Goal: Task Accomplishment & Management: Manage account settings

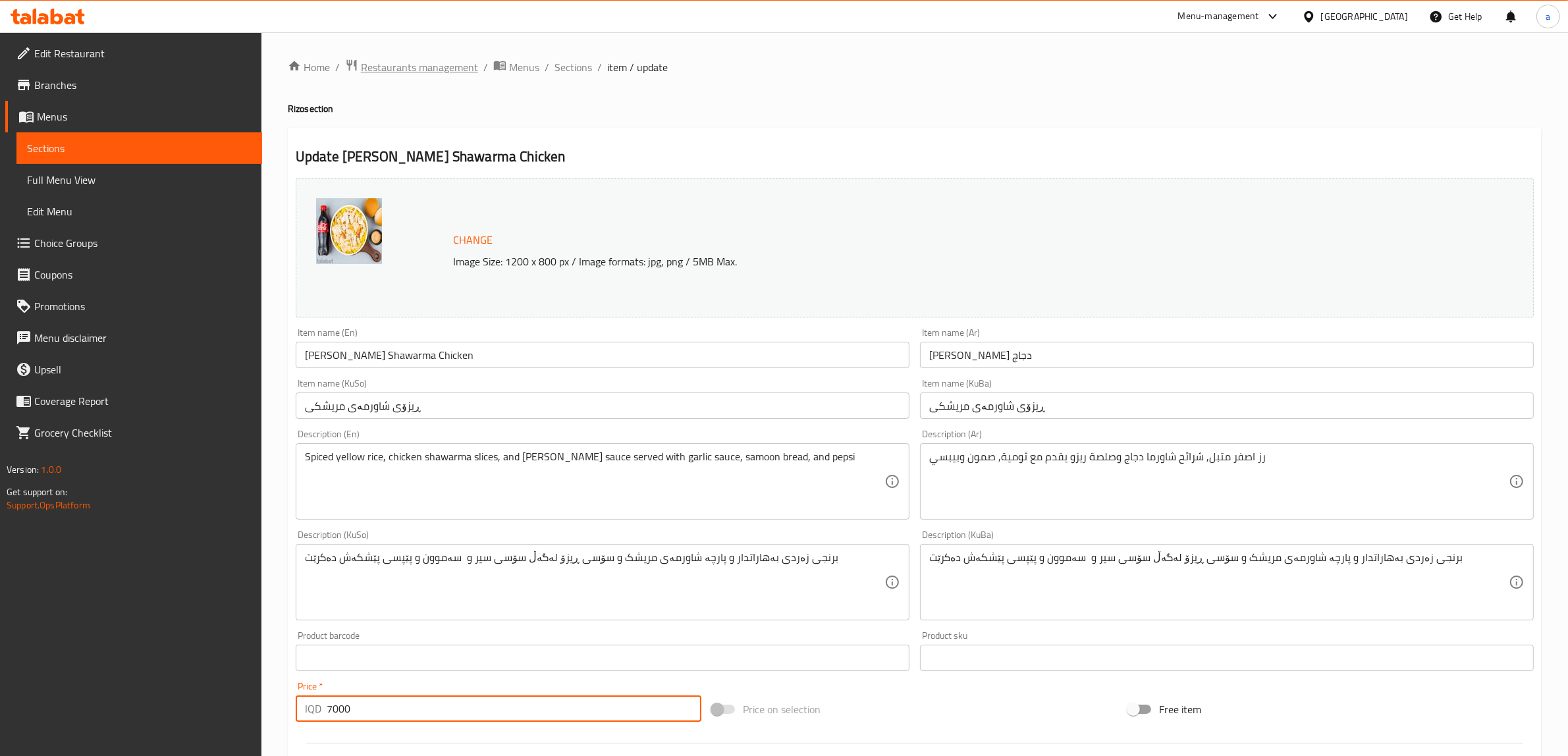
click at [442, 73] on span "Restaurants management" at bounding box center [419, 67] width 117 height 16
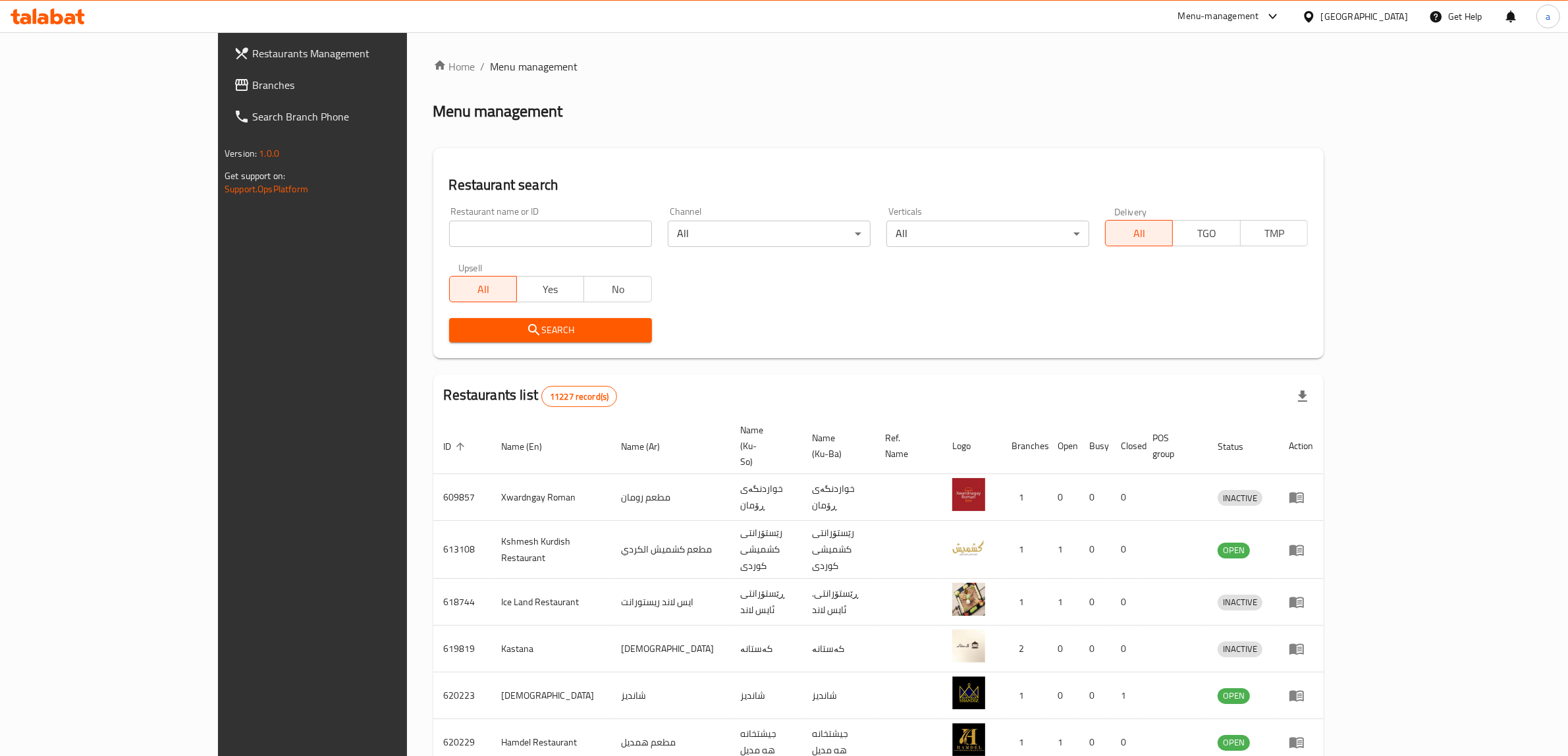
click at [495, 227] on input "search" at bounding box center [550, 234] width 203 height 26
paste input "773742"
type input "773742"
click at [252, 93] on span "Branches" at bounding box center [361, 84] width 218 height 16
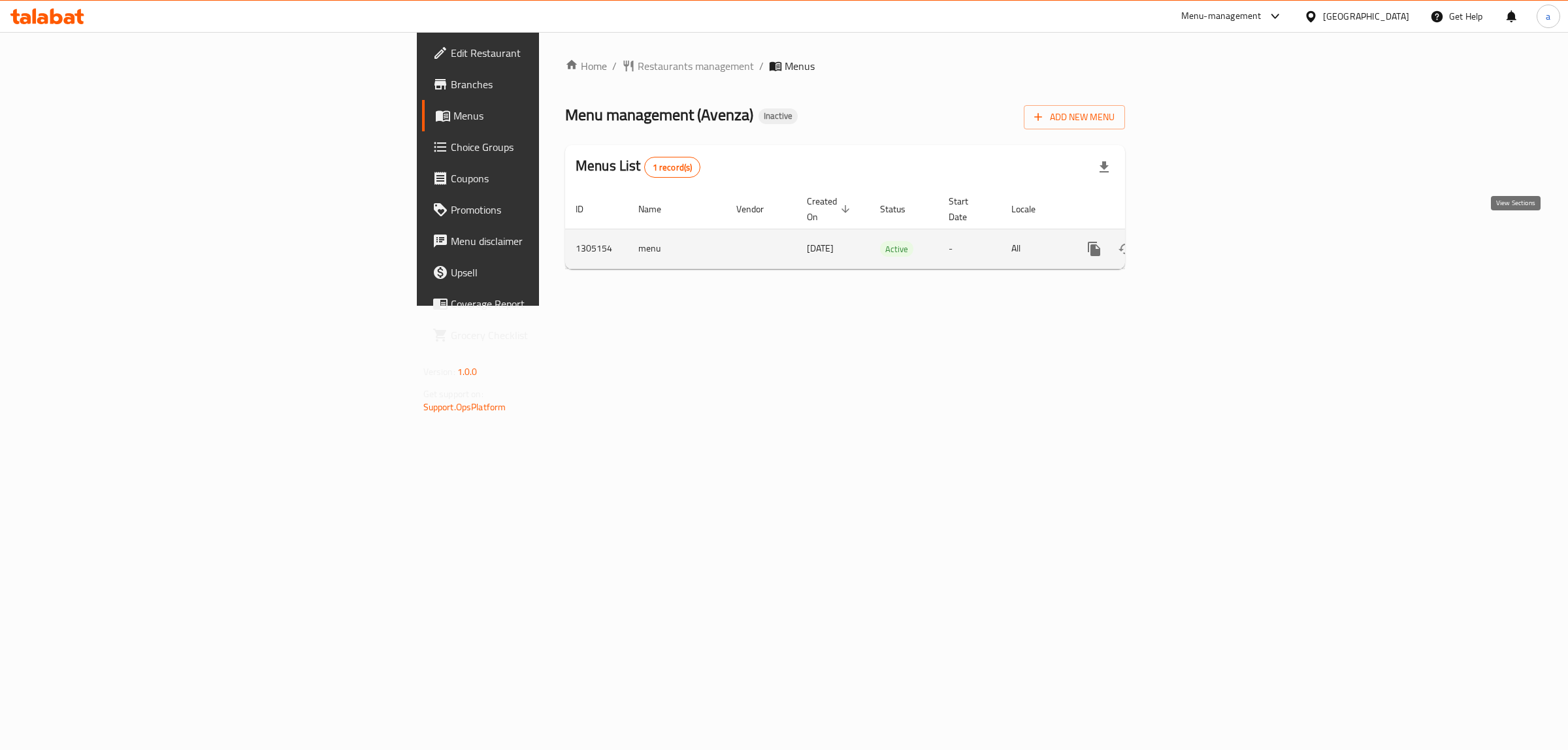
click at [1204, 236] on link "enhanced table" at bounding box center [1188, 249] width 31 height 31
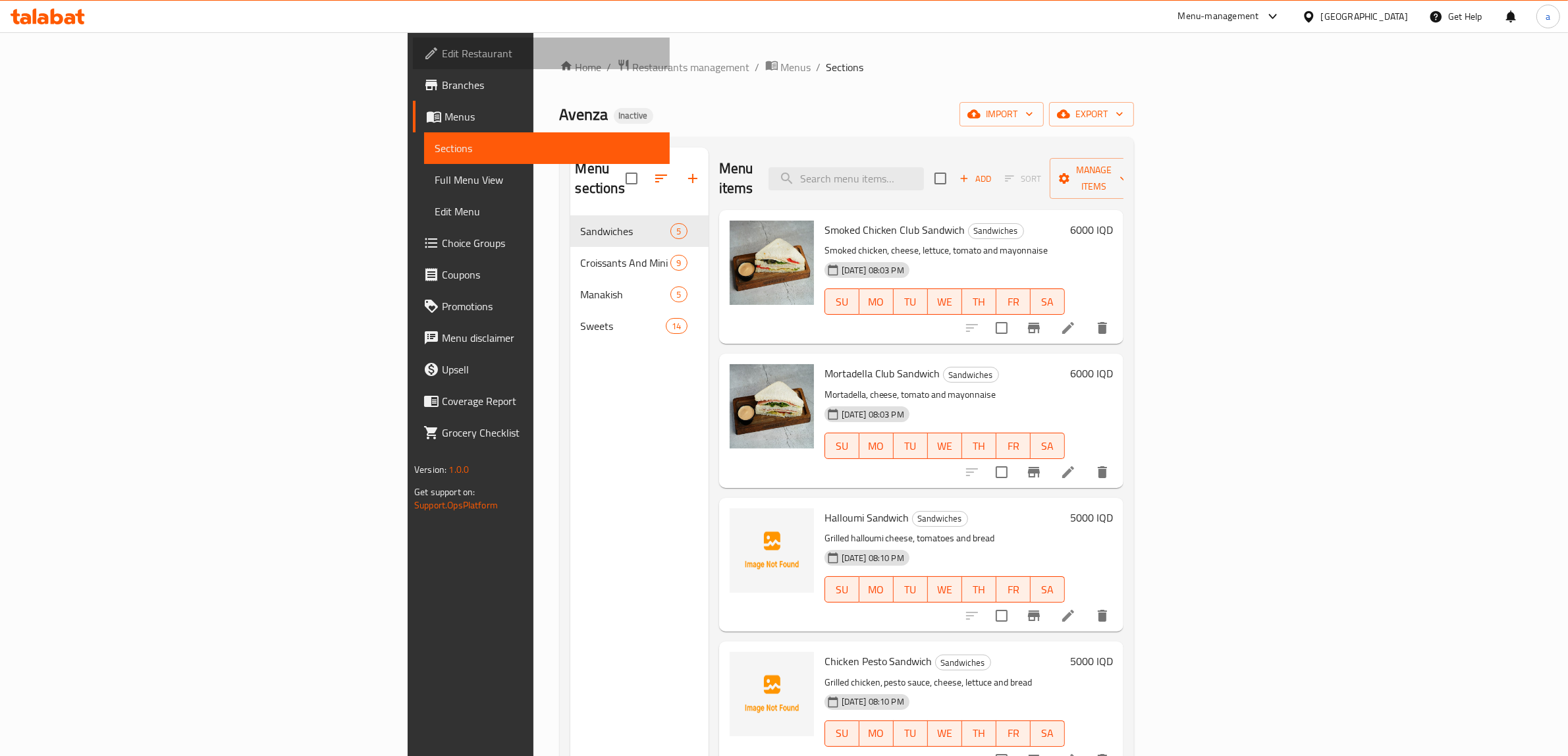
click at [442, 47] on span "Edit Restaurant" at bounding box center [550, 53] width 218 height 16
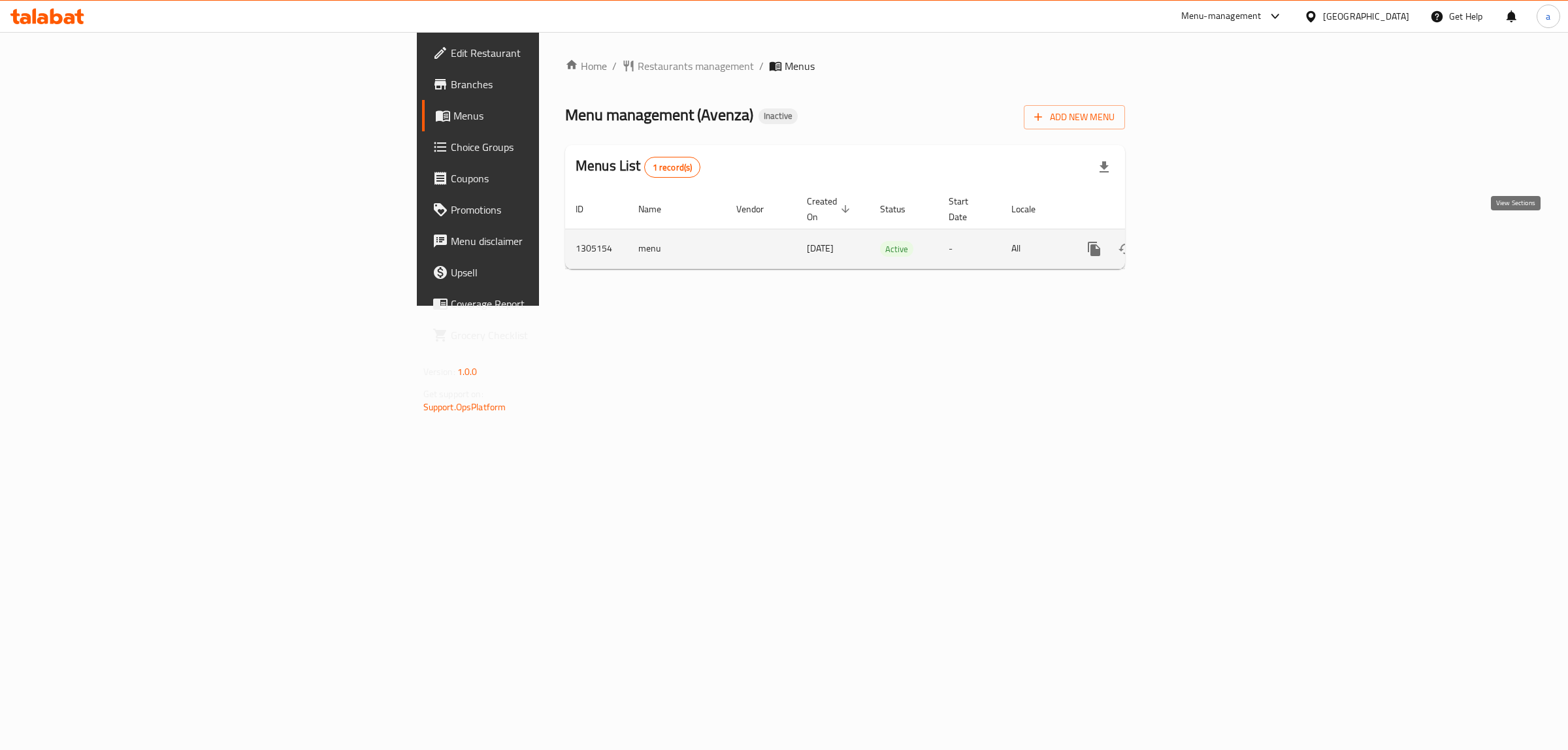
click at [1196, 241] on icon "enhanced table" at bounding box center [1188, 249] width 16 height 16
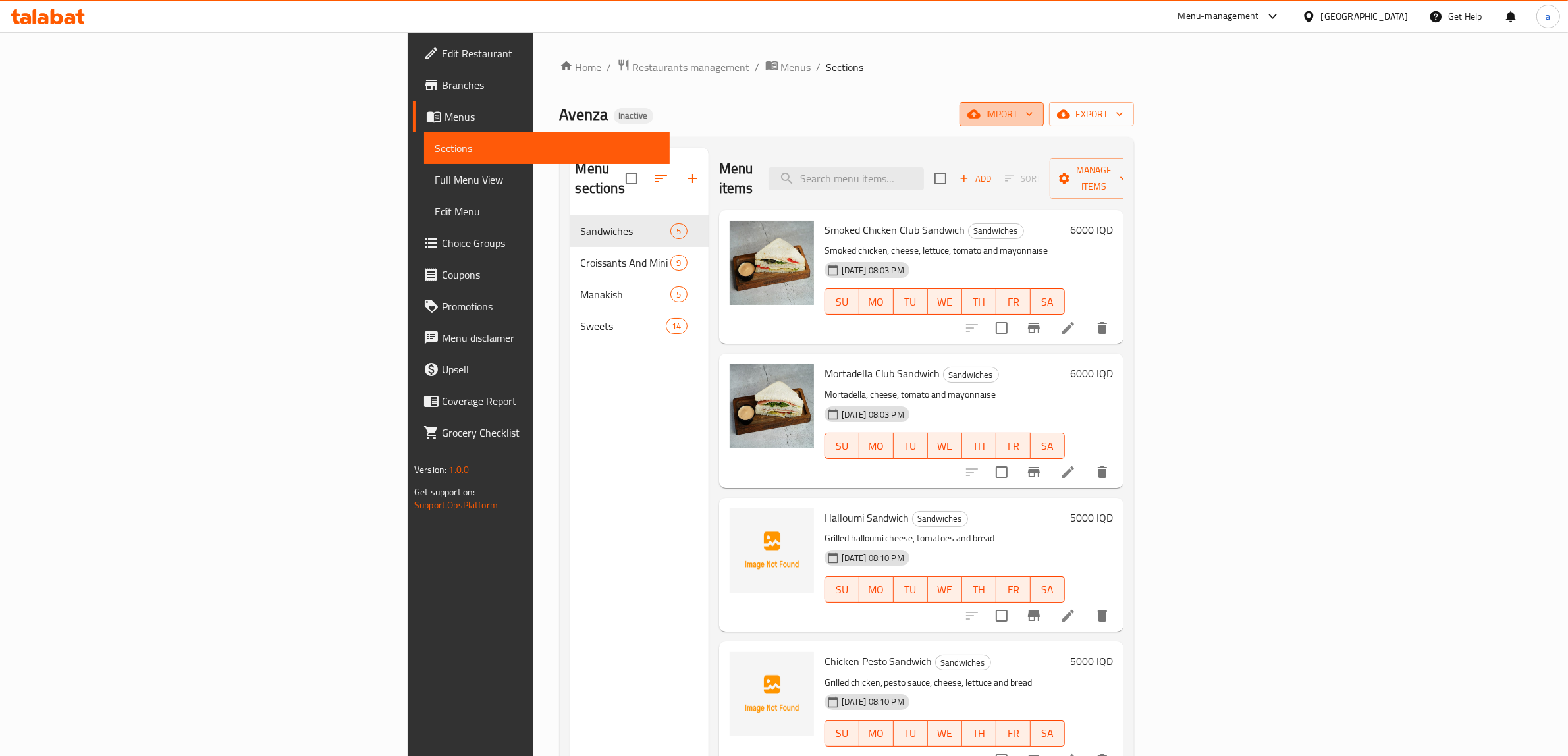
click at [1033, 113] on span "import" at bounding box center [1002, 114] width 63 height 17
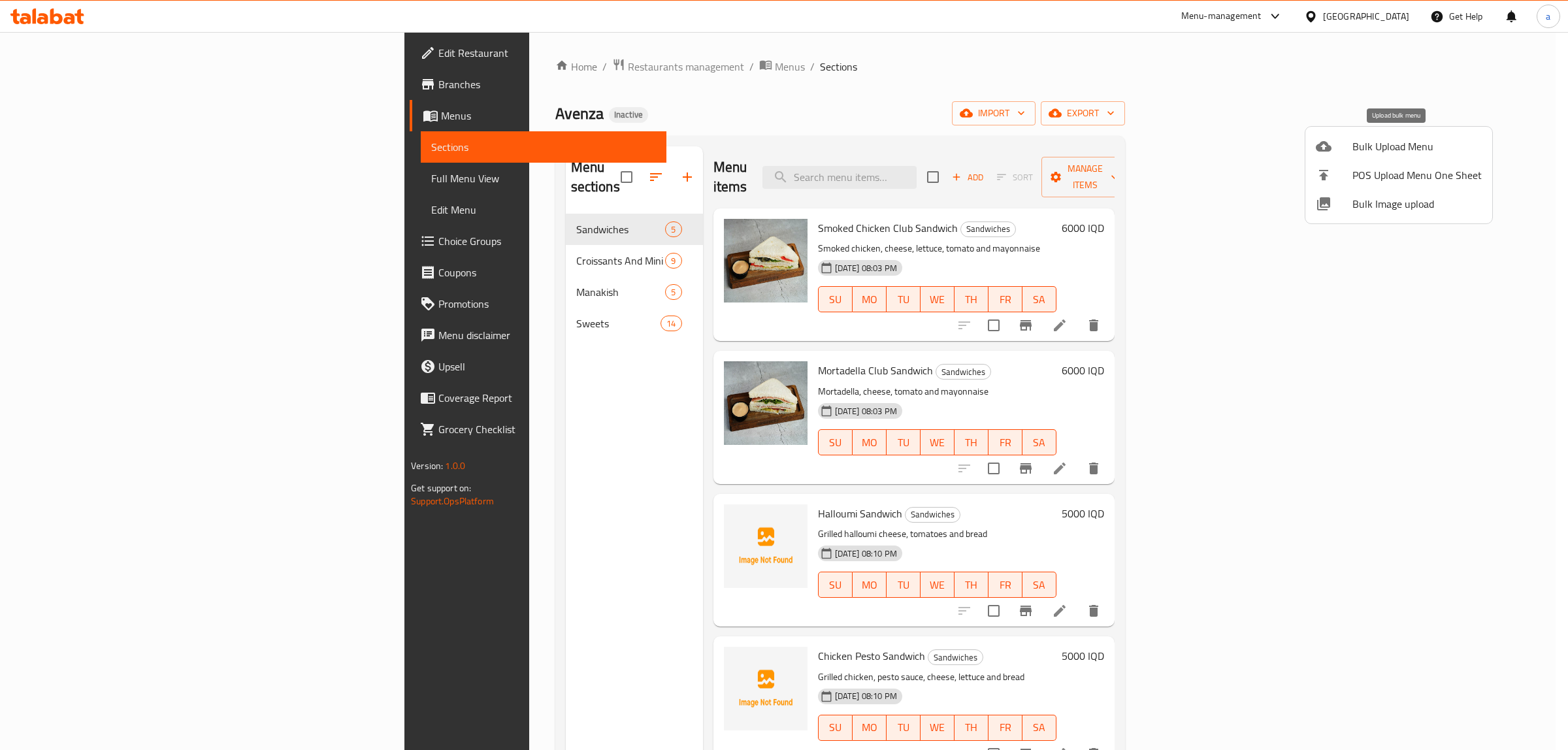
click at [1325, 148] on icon at bounding box center [1323, 146] width 16 height 11
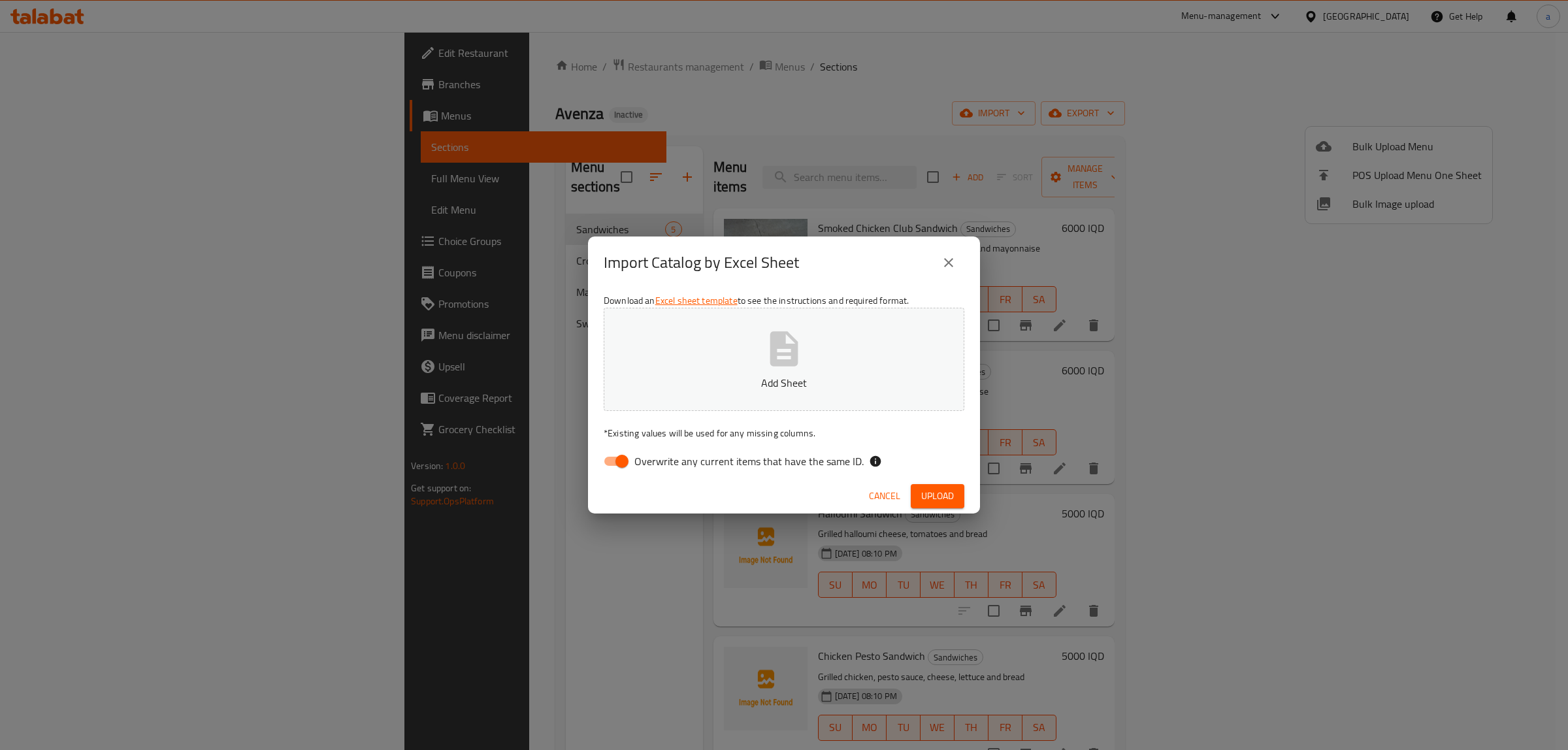
click at [615, 460] on input "Overwrite any current items that have the same ID." at bounding box center [622, 461] width 75 height 25
checkbox input "false"
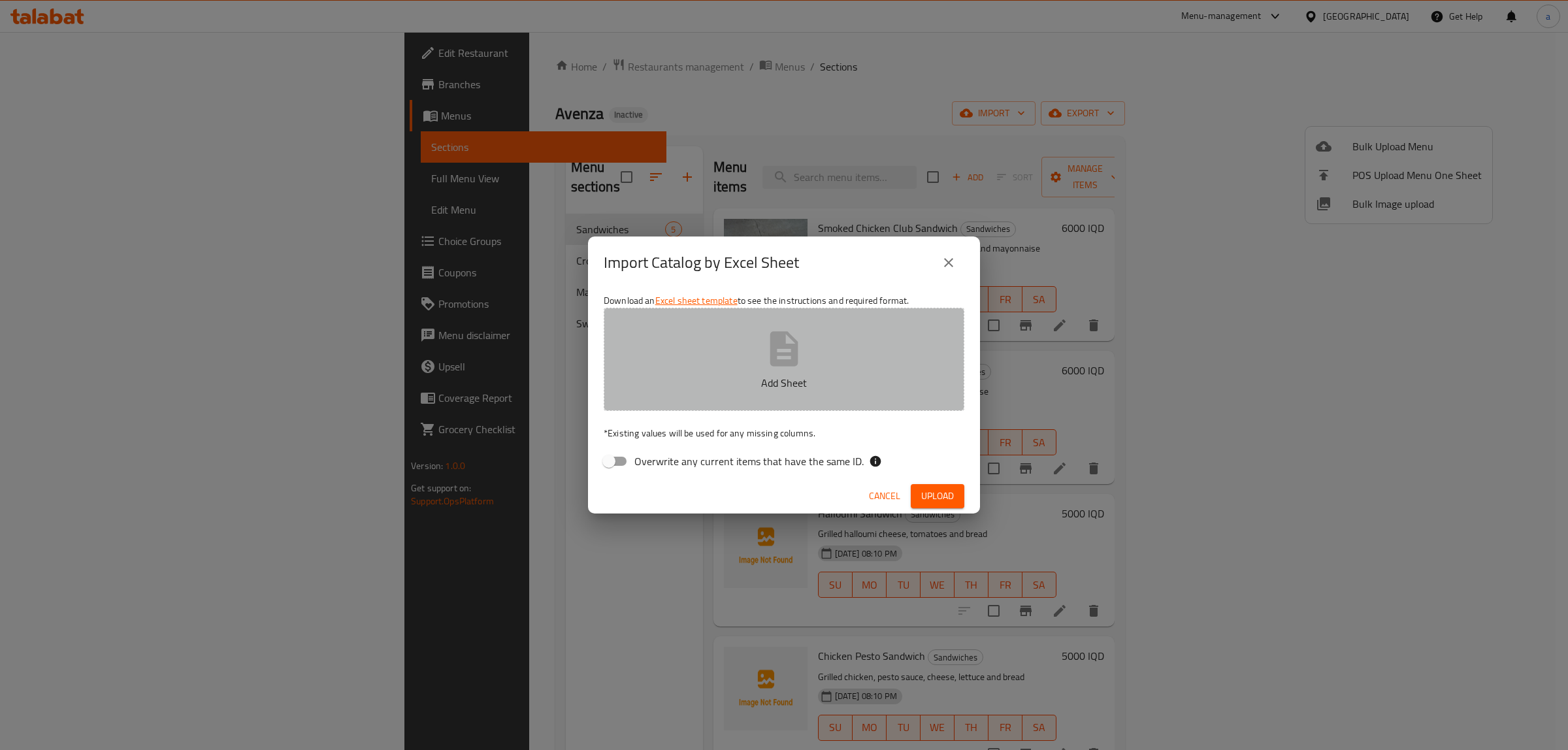
click at [713, 341] on button "Add Sheet" at bounding box center [784, 359] width 360 height 103
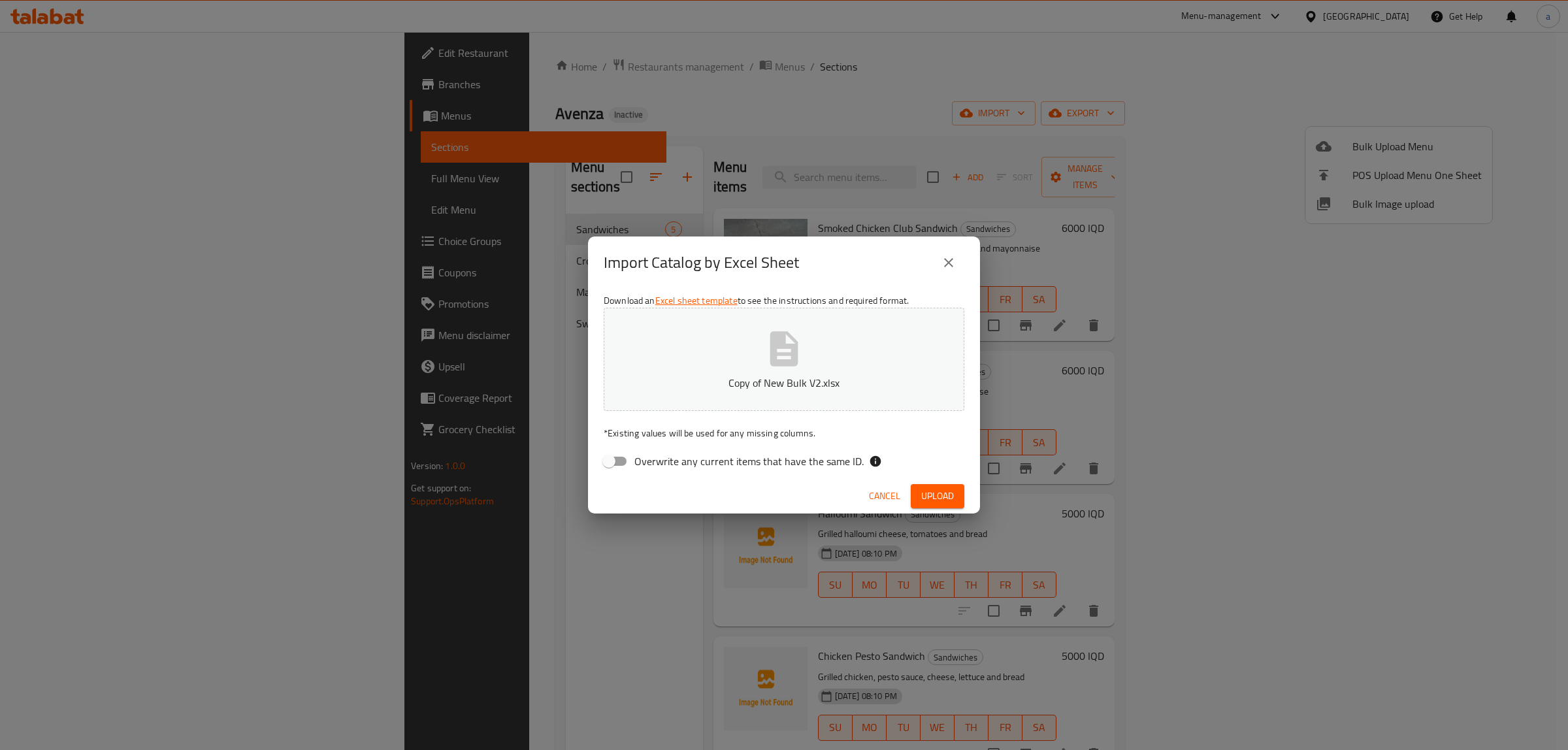
click at [929, 484] on button "Upload" at bounding box center [937, 496] width 53 height 24
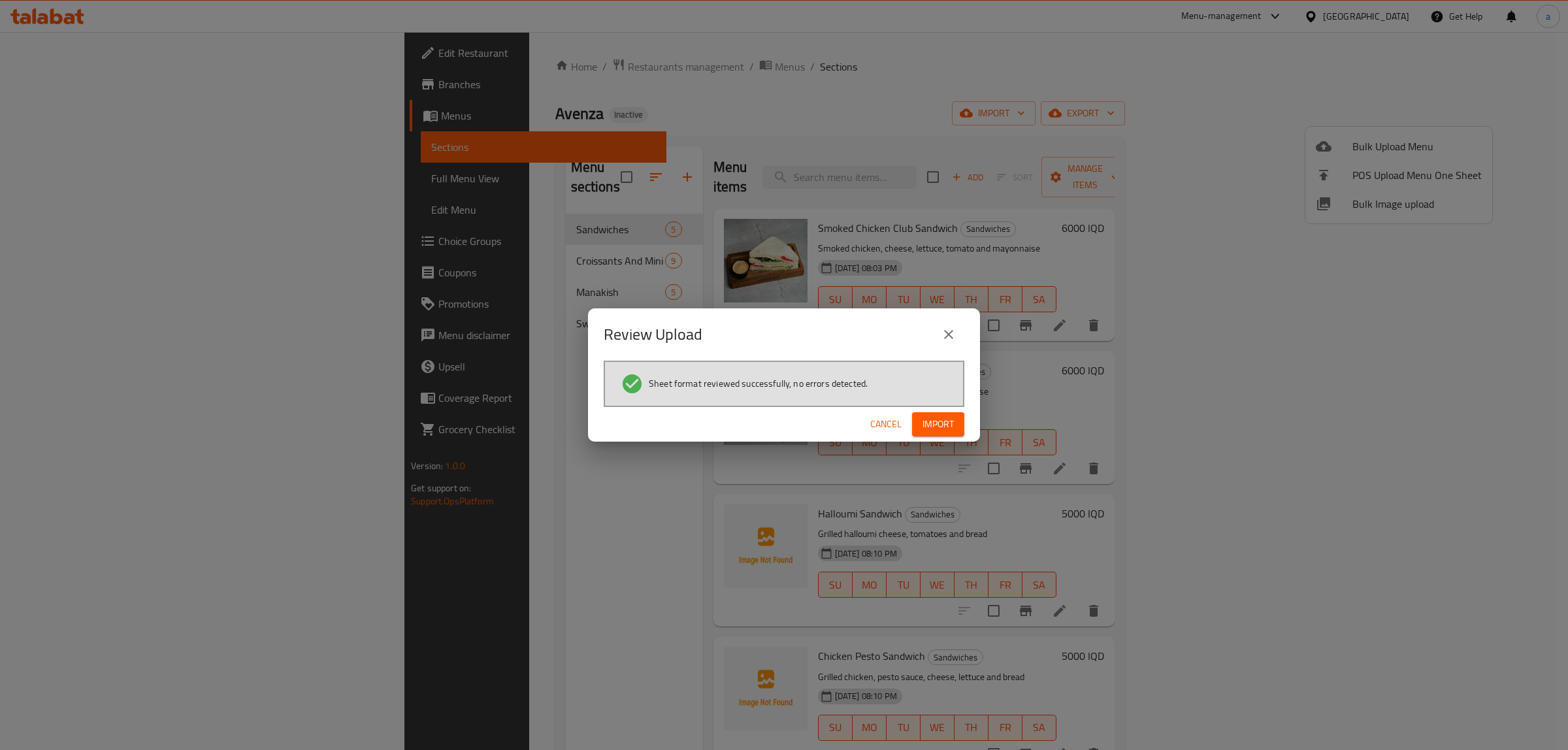
click at [953, 418] on span "Import" at bounding box center [938, 424] width 31 height 16
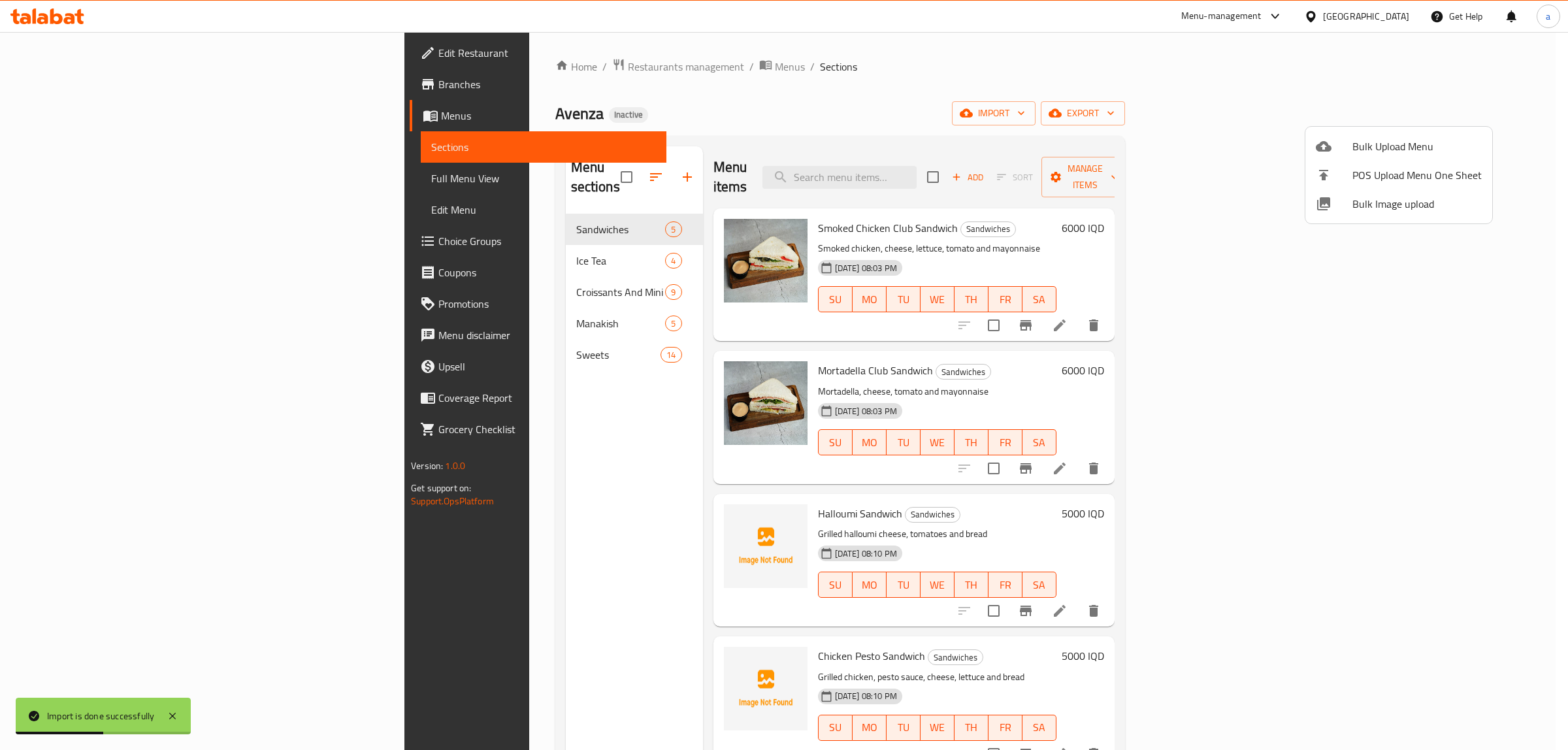
click at [497, 255] on div at bounding box center [784, 375] width 1568 height 750
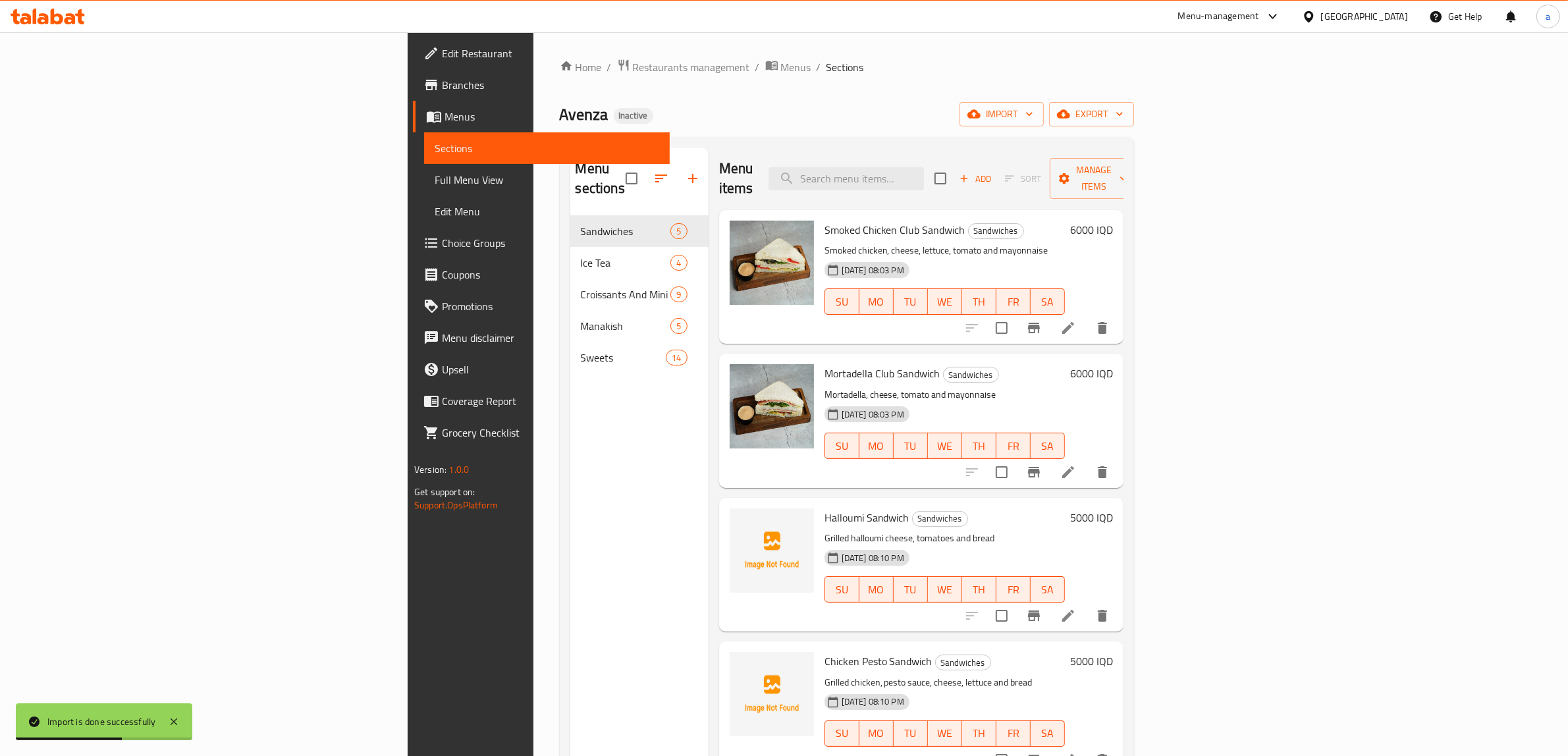
click at [570, 254] on div "Ice Tea 4" at bounding box center [638, 263] width 138 height 31
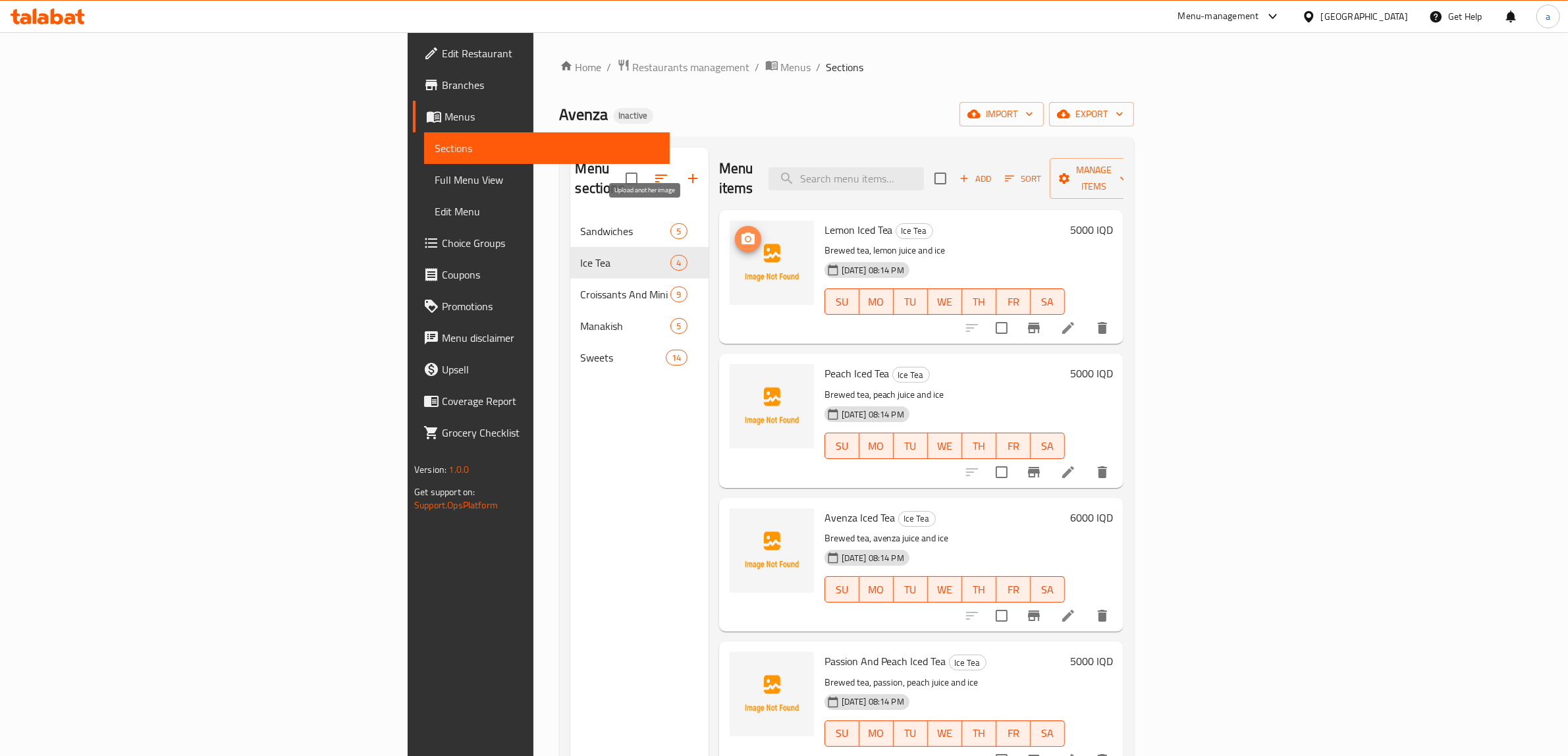
click at [741, 232] on icon "upload picture" at bounding box center [748, 238] width 13 height 12
click at [734, 227] on button "upload picture" at bounding box center [748, 239] width 26 height 26
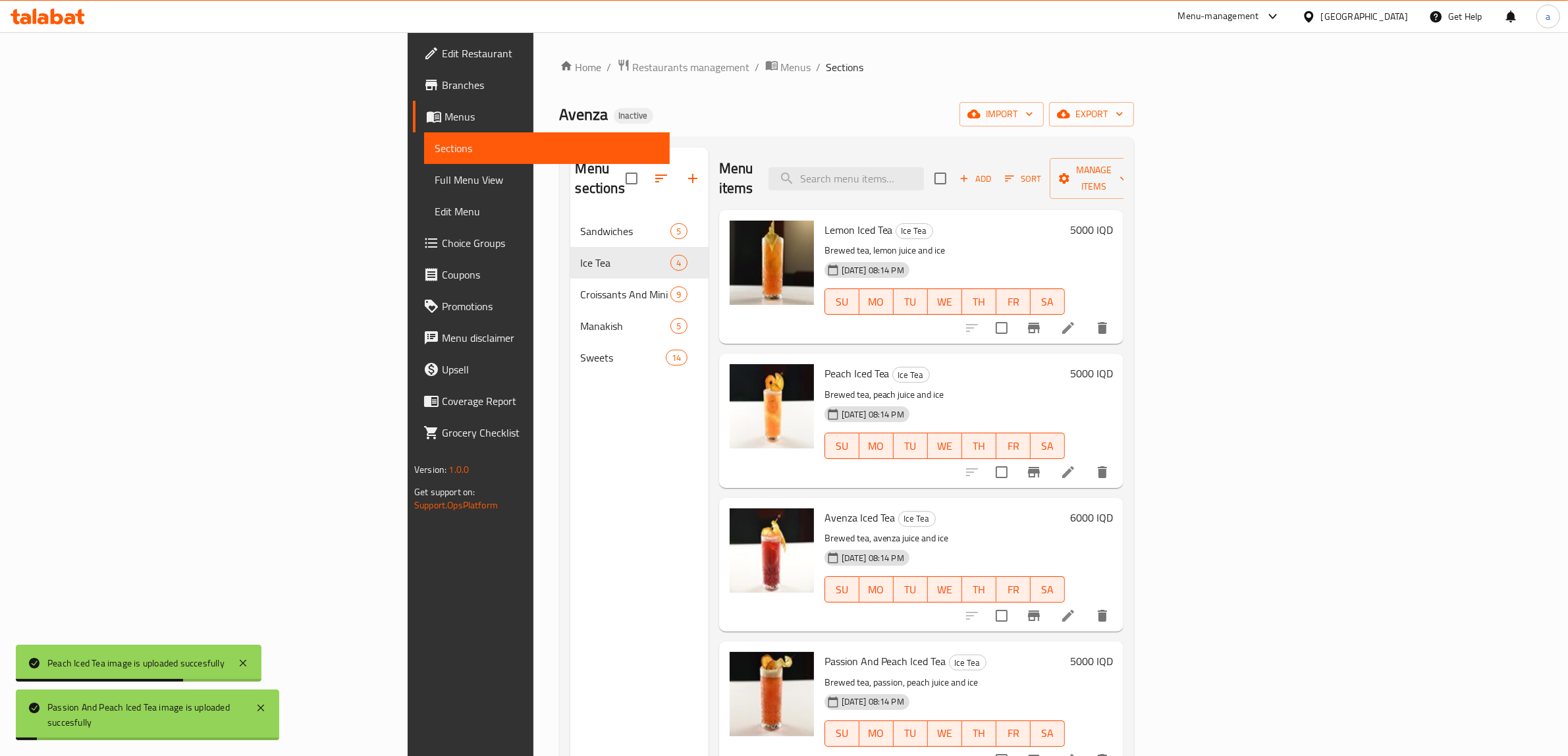
click at [434, 186] on span "Full Menu View" at bounding box center [546, 179] width 224 height 16
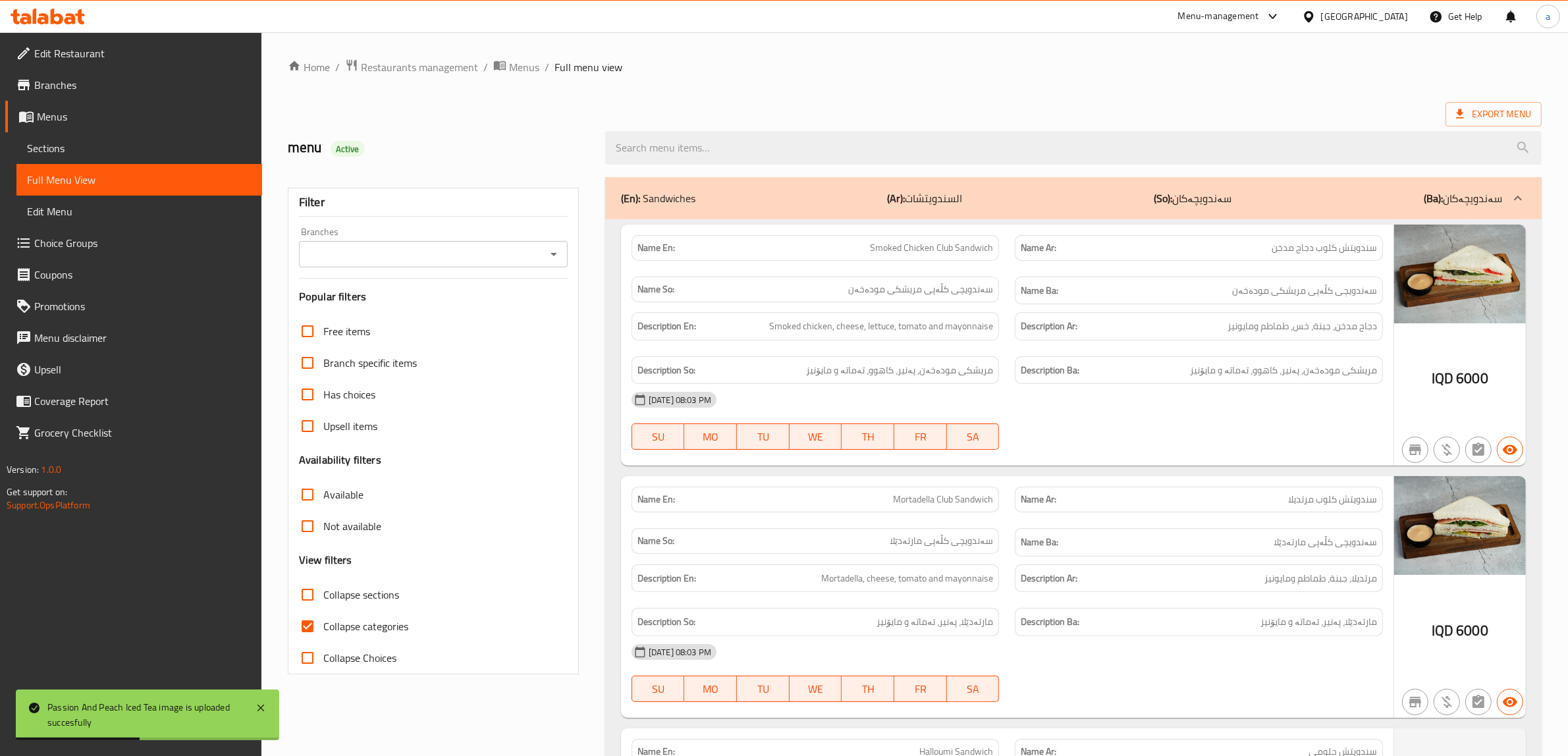
click at [308, 623] on input "Collapse categories" at bounding box center [308, 626] width 31 height 31
checkbox input "false"
click at [313, 593] on input "Collapse sections" at bounding box center [308, 595] width 31 height 31
checkbox input "true"
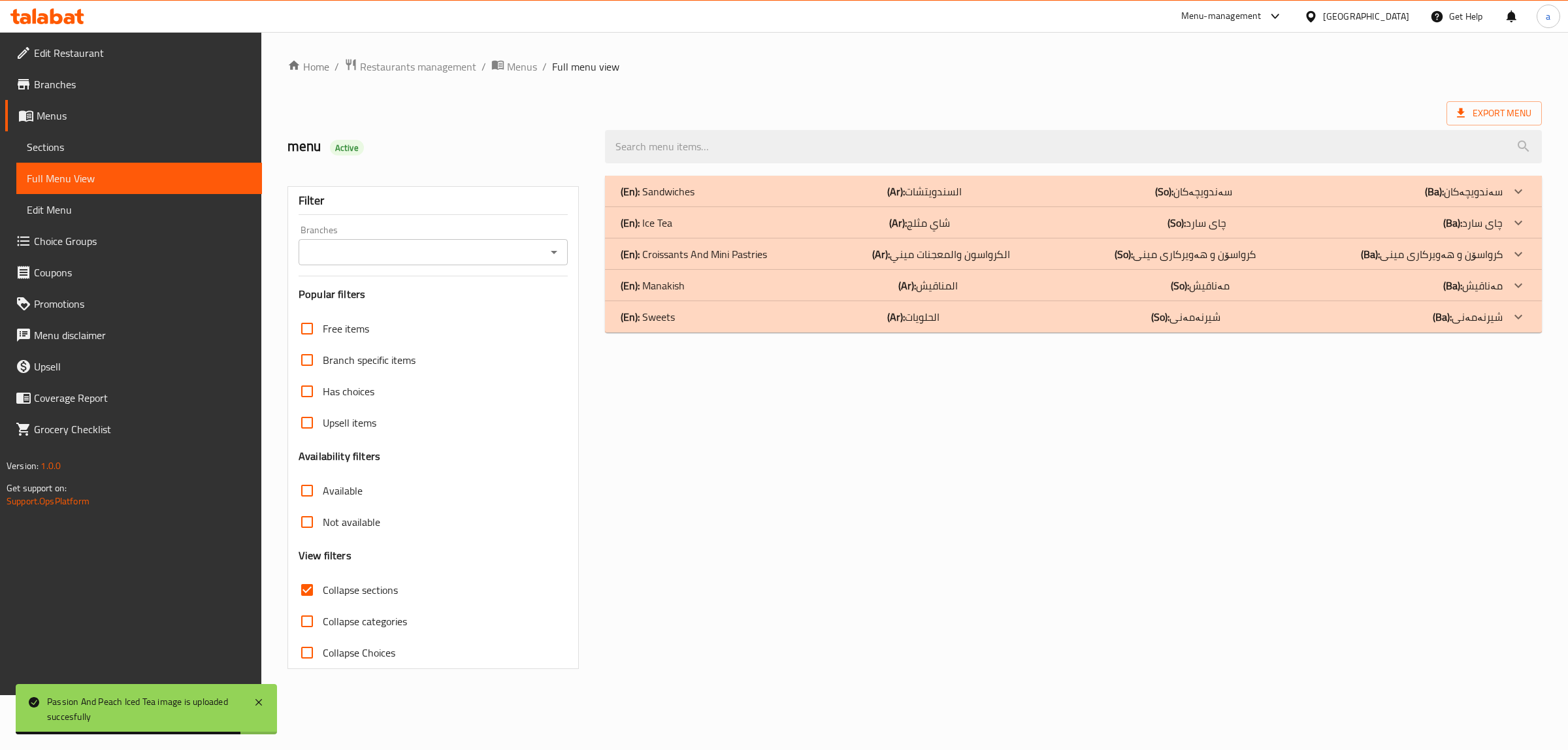
click at [722, 199] on div "(En): Ice Tea (Ar): شاي مثلج (So): چای سارد (Ba): چای سارد" at bounding box center [1061, 191] width 882 height 16
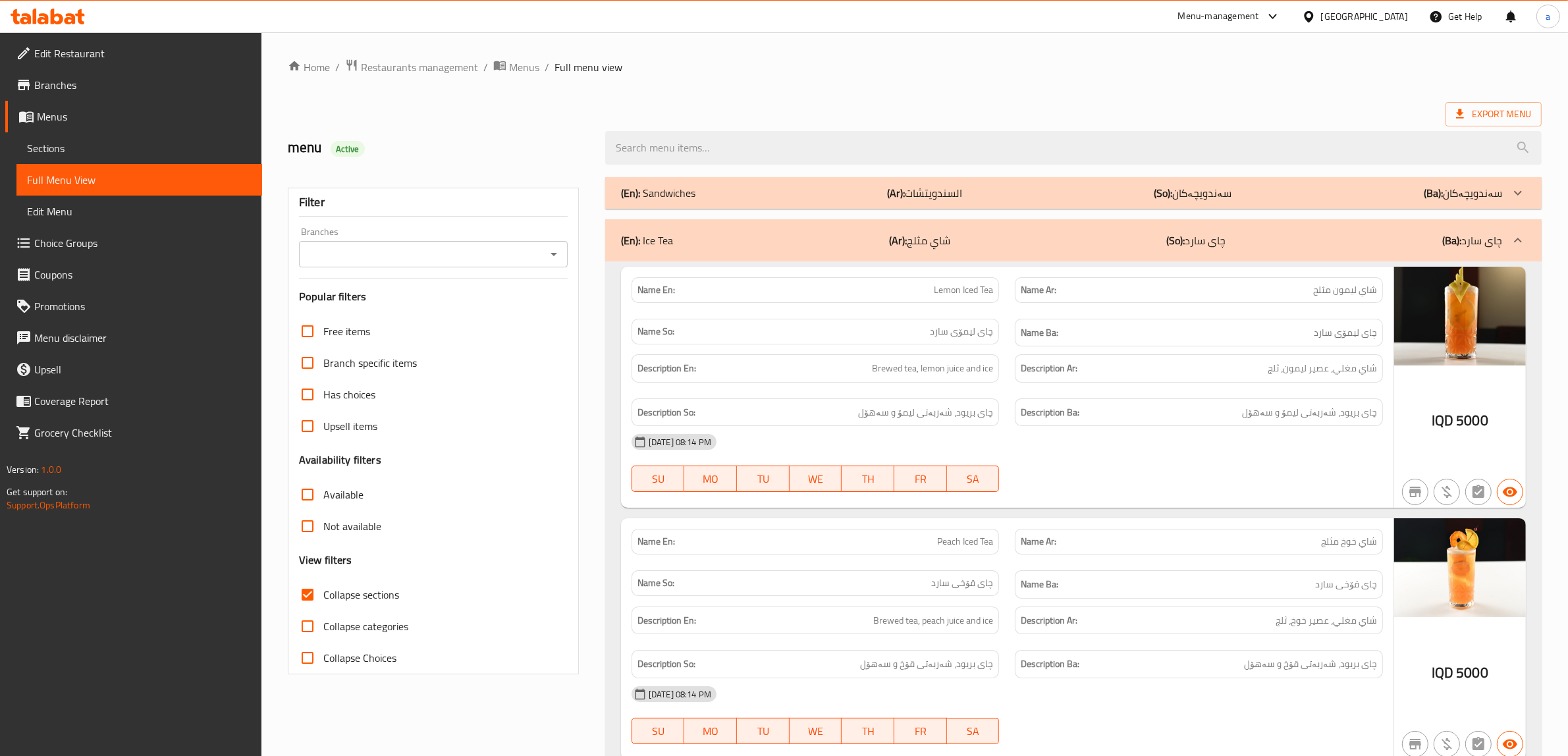
click at [554, 259] on icon "Open" at bounding box center [553, 254] width 16 height 16
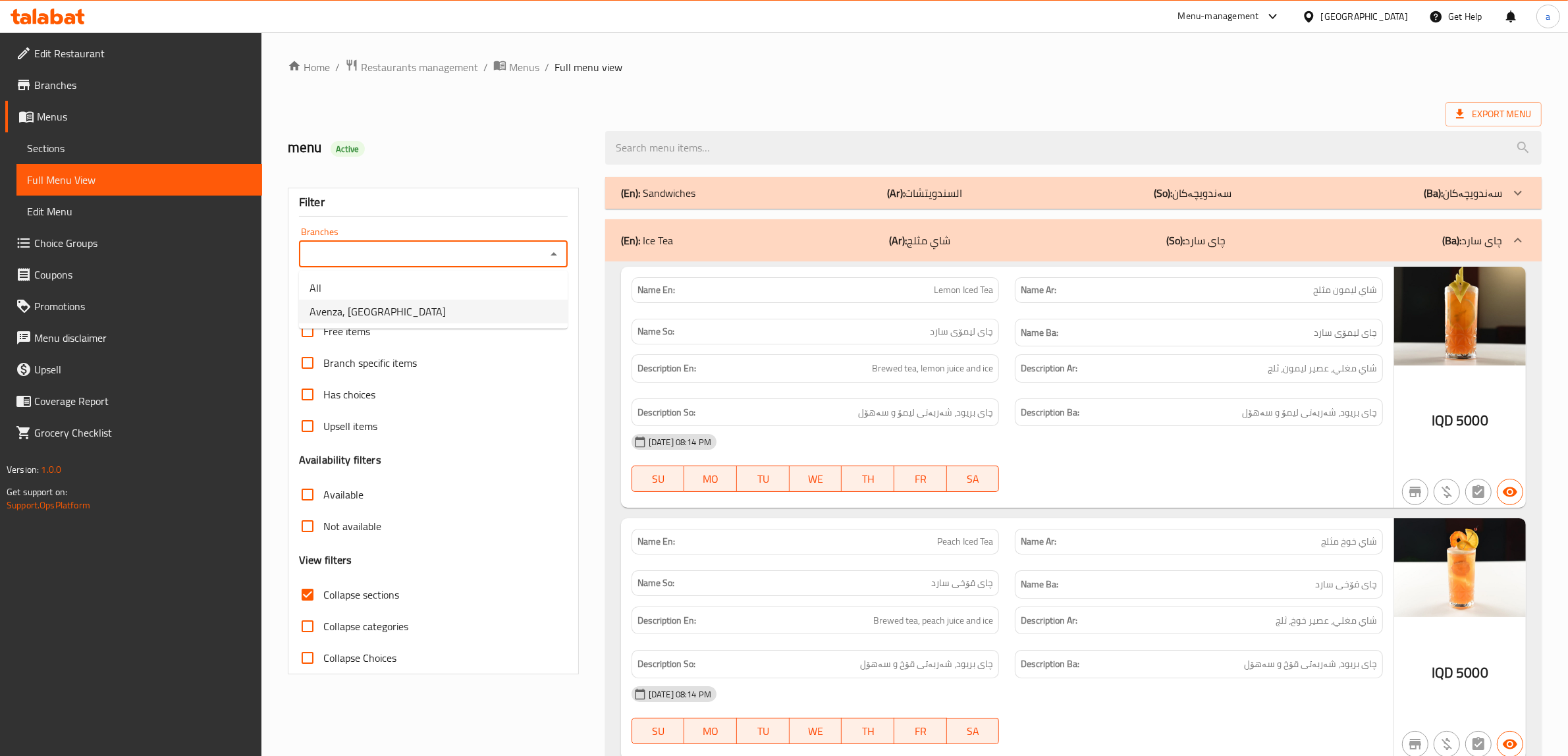
click at [479, 318] on li "Avenza, Vital City" at bounding box center [433, 311] width 269 height 24
type input "Avenza, Vital City"
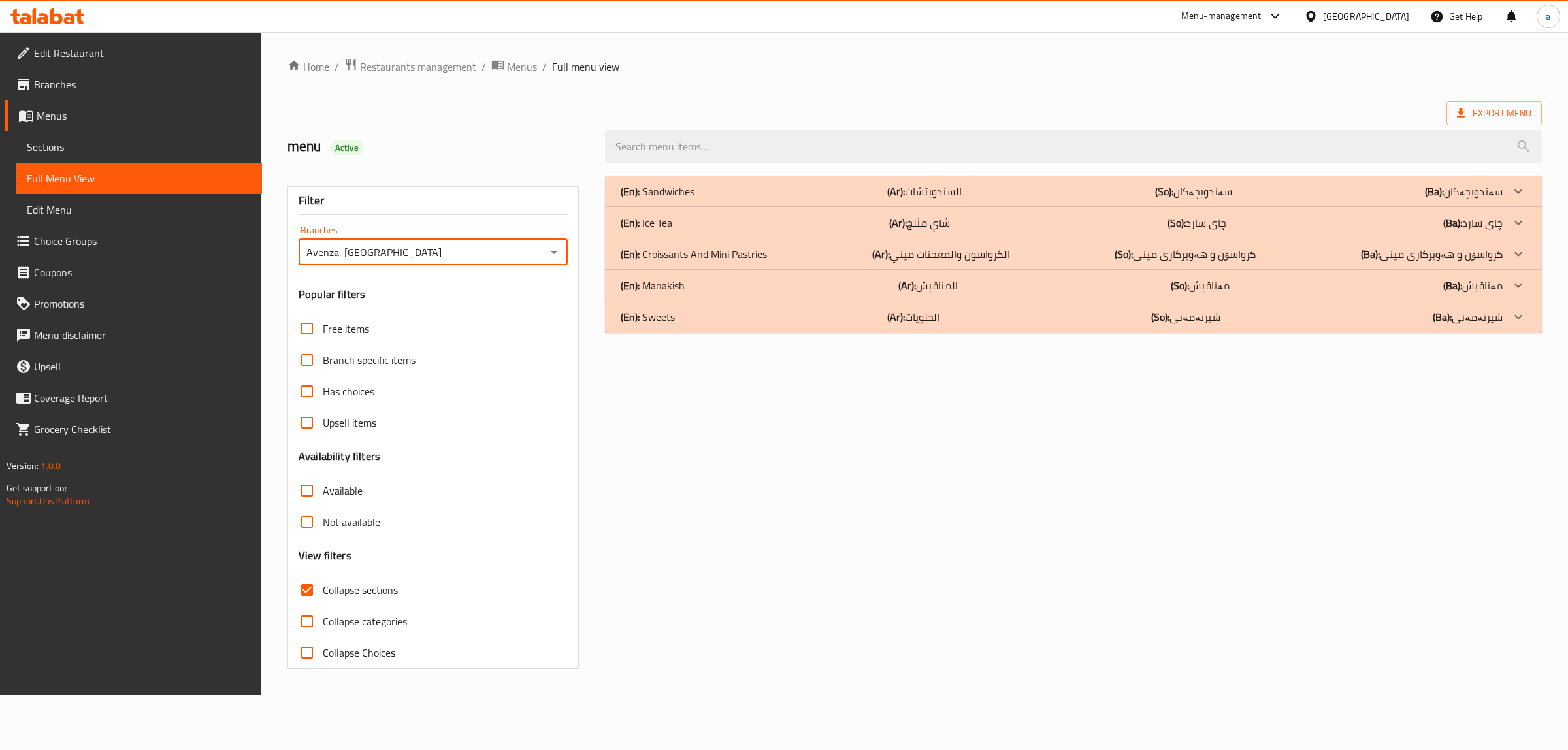
click at [953, 207] on div "(En): Ice Tea (Ar): شاي مثلج (So): چای سارد (Ba): چای سارد" at bounding box center [1073, 191] width 937 height 31
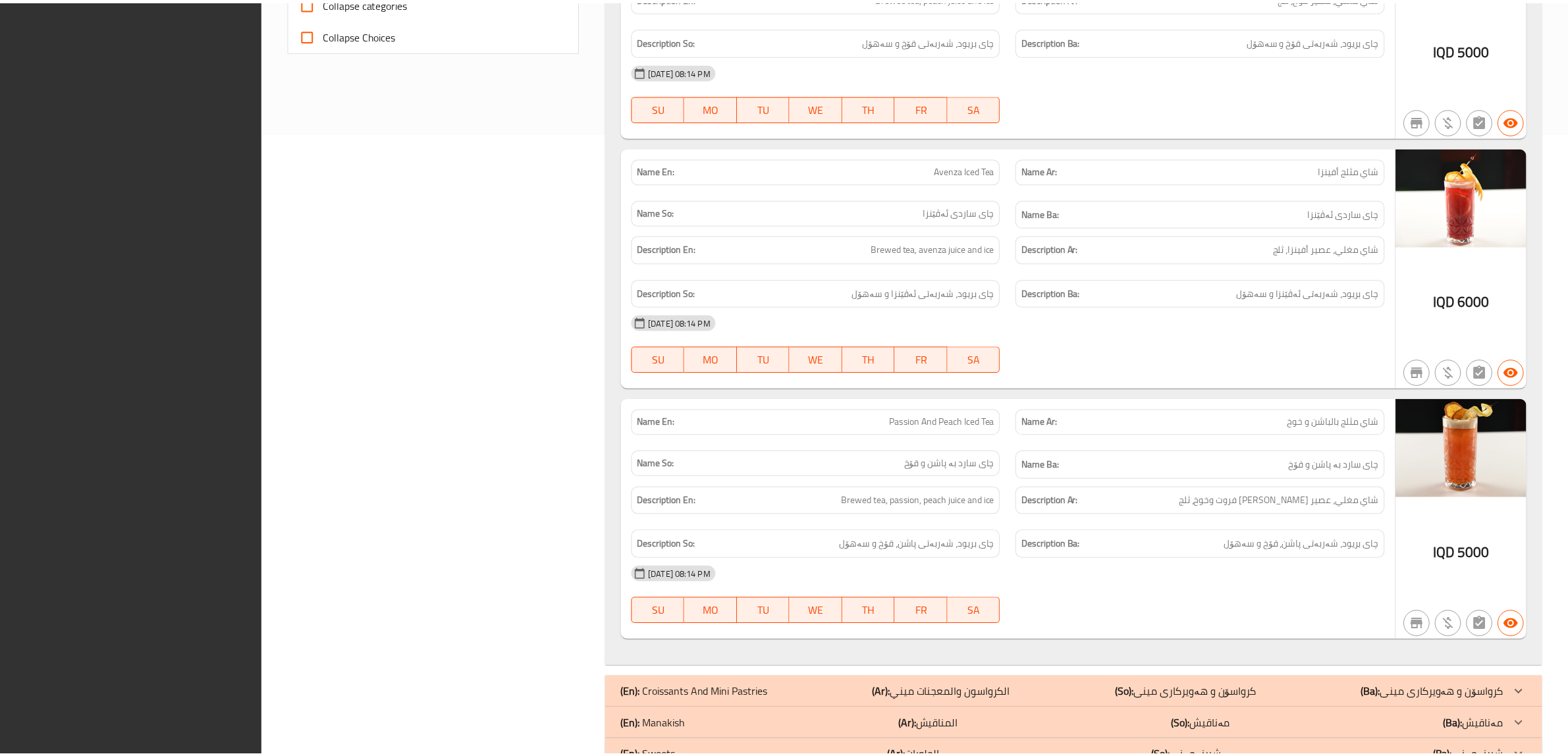
scroll to position [670, 0]
